Goal: Navigation & Orientation: Find specific page/section

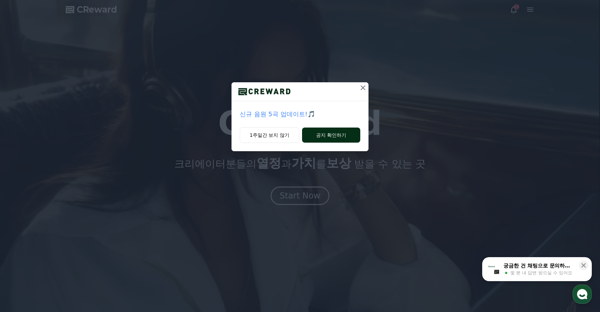
click at [318, 131] on button "공지 확인하기" at bounding box center [331, 134] width 58 height 15
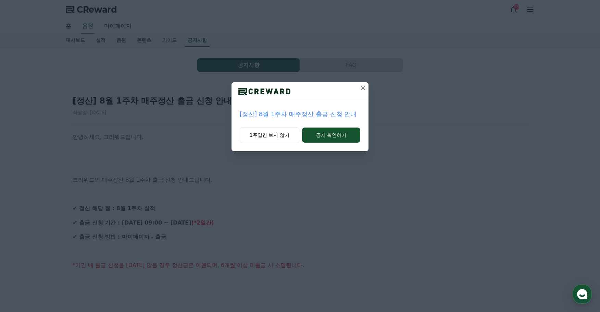
click at [362, 85] on icon at bounding box center [363, 88] width 8 height 8
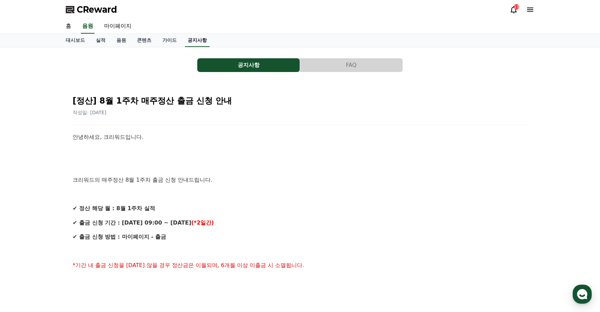
click at [203, 39] on link "공지사항" at bounding box center [197, 40] width 25 height 13
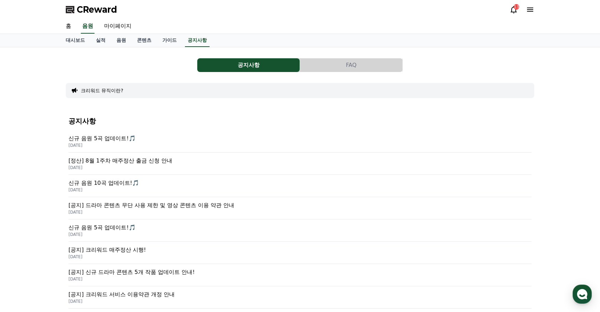
click at [119, 140] on p "신규 음원 5곡 업데이트!🎵" at bounding box center [299, 138] width 463 height 8
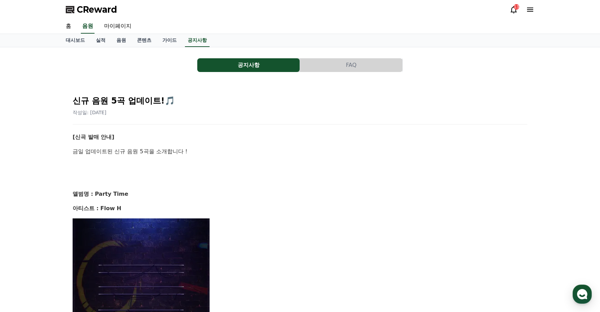
drag, startPoint x: 256, startPoint y: 168, endPoint x: 244, endPoint y: 160, distance: 13.8
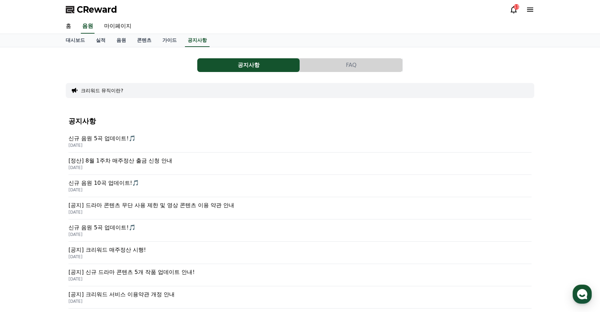
click at [148, 208] on p "[공지] 드라마 콘텐츠 무단 사용 제한 및 영상 콘텐츠 이용 약관 안내" at bounding box center [299, 205] width 463 height 8
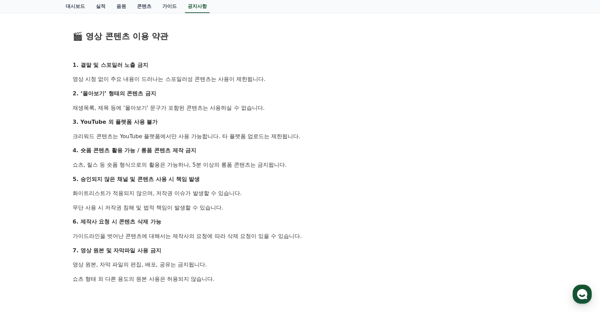
scroll to position [293, 0]
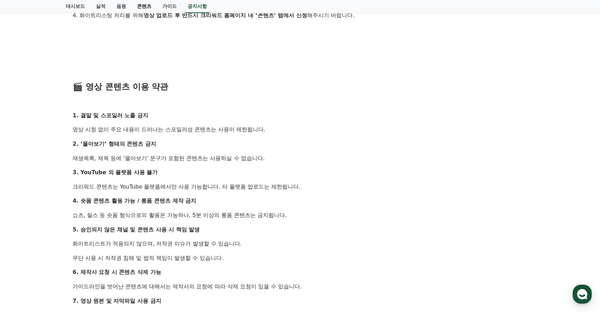
click at [148, 5] on link "콘텐츠" at bounding box center [143, 6] width 25 height 13
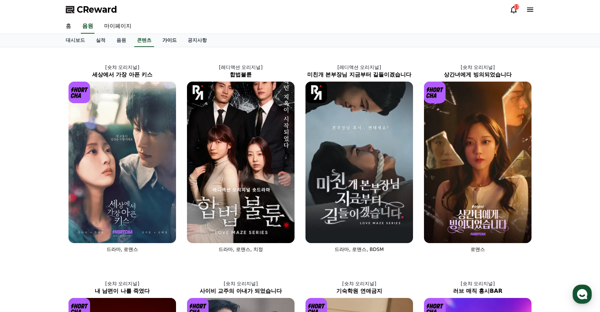
click at [165, 43] on link "가이드" at bounding box center [169, 40] width 25 height 13
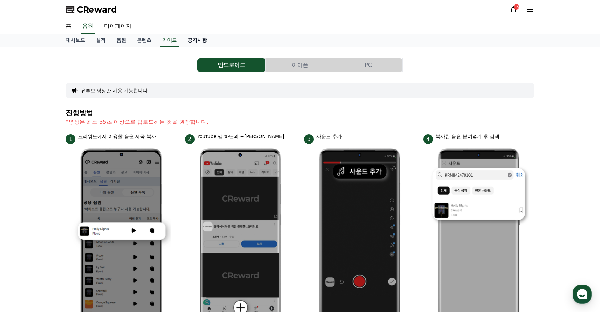
click at [189, 40] on link "공지사항" at bounding box center [197, 40] width 30 height 13
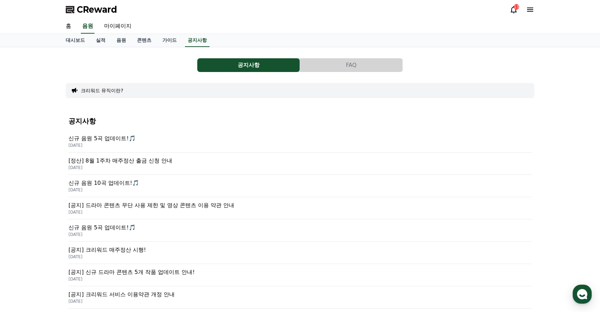
click at [517, 13] on icon at bounding box center [513, 9] width 8 height 8
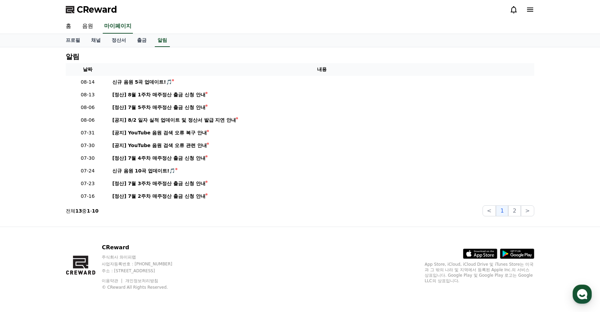
click at [539, 11] on div "CReward" at bounding box center [299, 9] width 479 height 19
click at [532, 11] on icon at bounding box center [530, 9] width 8 height 8
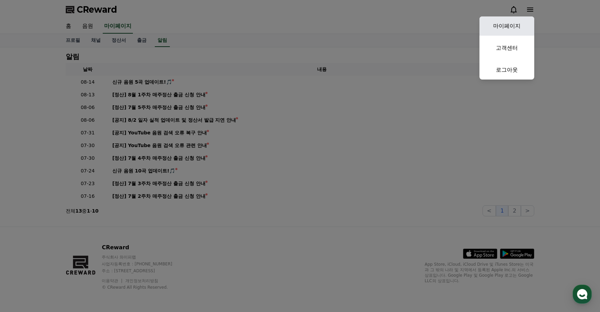
click at [505, 30] on link "마이페이지" at bounding box center [506, 25] width 55 height 19
select select "**********"
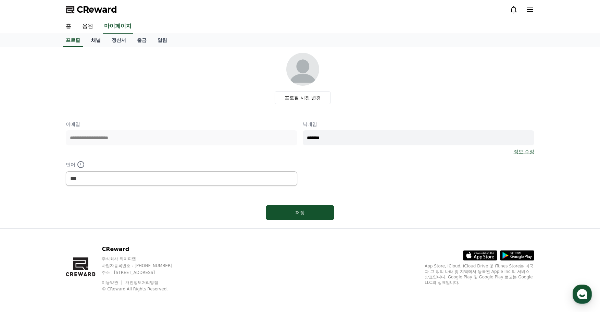
click at [99, 40] on link "채널" at bounding box center [96, 40] width 21 height 13
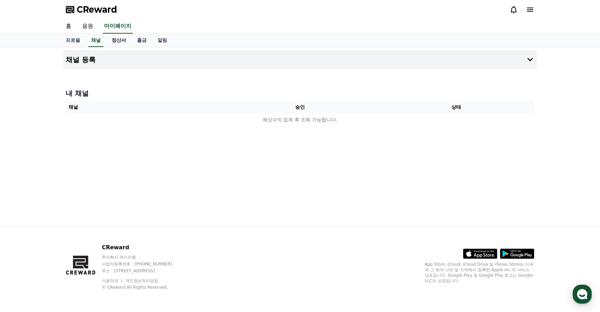
click at [123, 41] on link "정산서" at bounding box center [118, 40] width 25 height 13
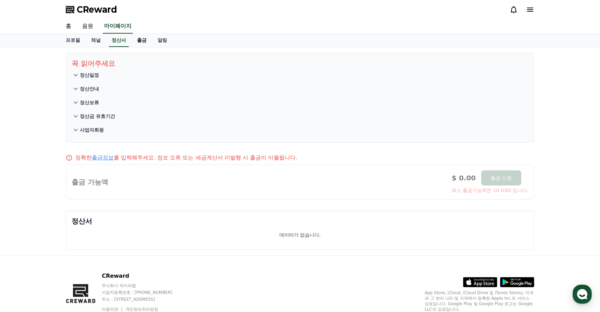
click at [138, 41] on link "출금" at bounding box center [141, 40] width 21 height 13
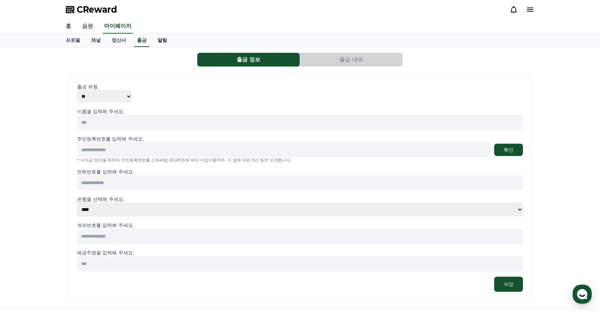
click at [171, 45] on link "알림" at bounding box center [162, 40] width 21 height 13
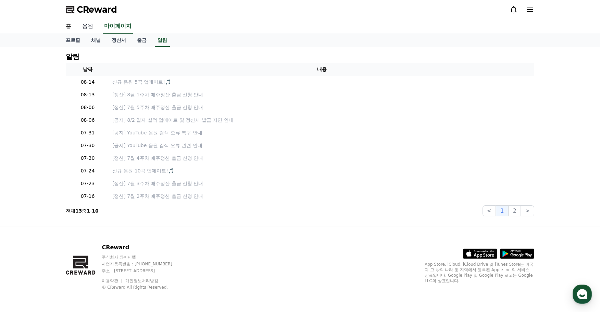
click at [96, 27] on link "음원" at bounding box center [88, 26] width 22 height 14
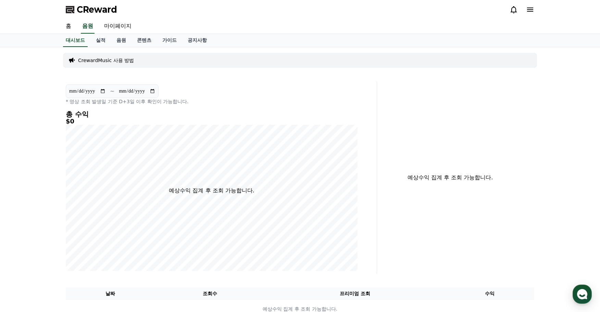
click at [119, 60] on p "CrewardMusic 사용 방법" at bounding box center [106, 60] width 56 height 7
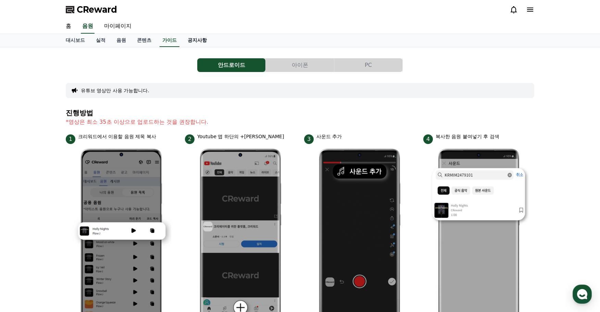
click at [192, 41] on link "공지사항" at bounding box center [197, 40] width 30 height 13
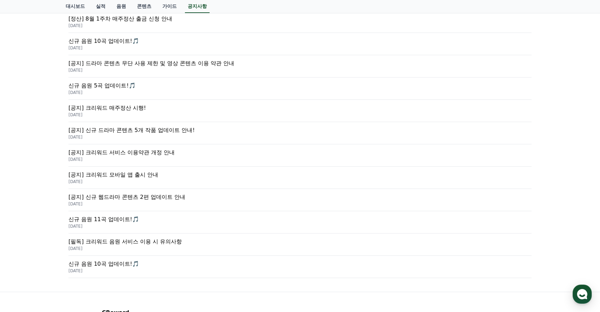
scroll to position [1, 0]
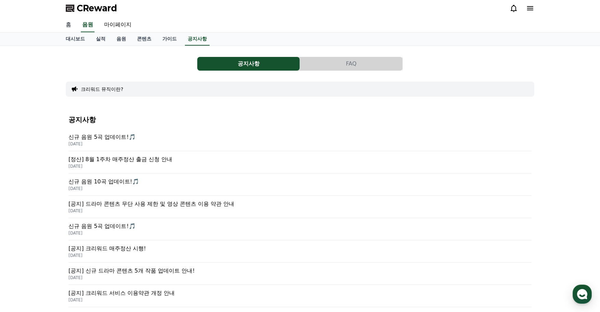
click at [70, 26] on link "홈" at bounding box center [68, 25] width 16 height 14
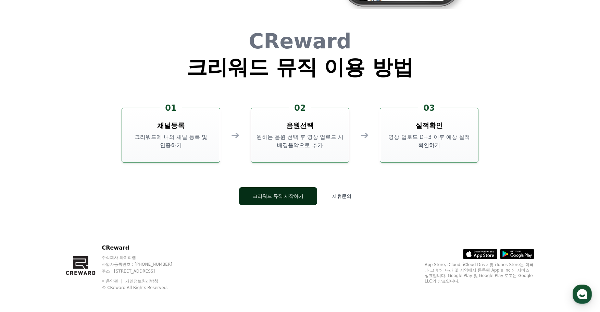
scroll to position [1855, 0]
